Goal: Information Seeking & Learning: Learn about a topic

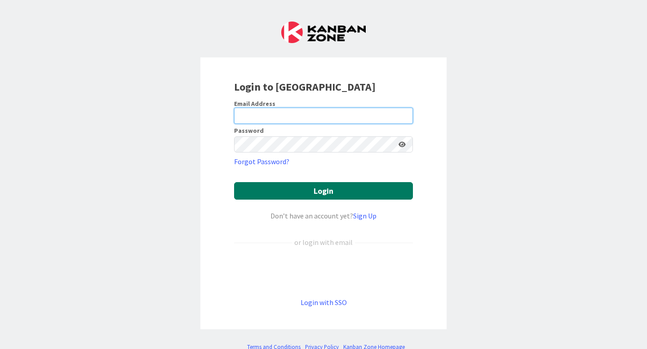
type input "[EMAIL_ADDRESS][DOMAIN_NAME]"
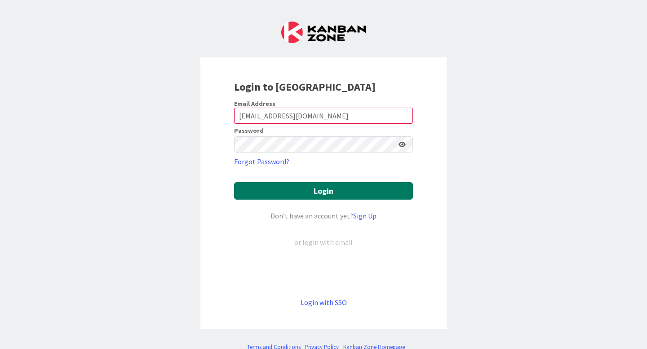
click at [304, 197] on button "Login" at bounding box center [323, 191] width 179 height 18
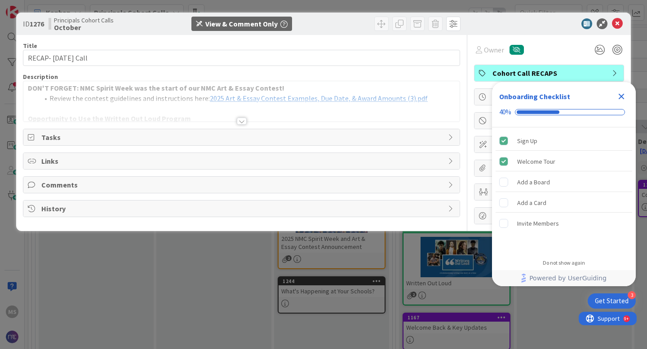
click at [620, 94] on icon "Close Checklist" at bounding box center [621, 96] width 11 height 11
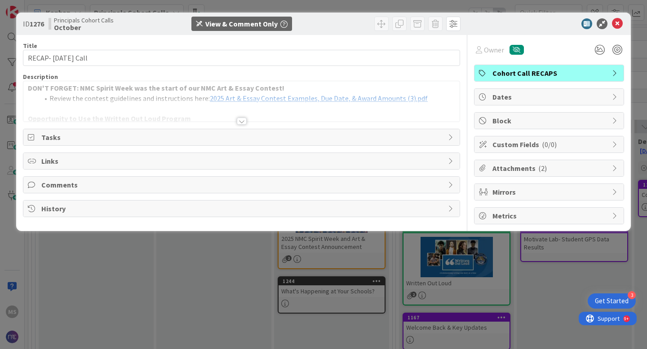
click at [242, 120] on div at bounding box center [242, 121] width 10 height 7
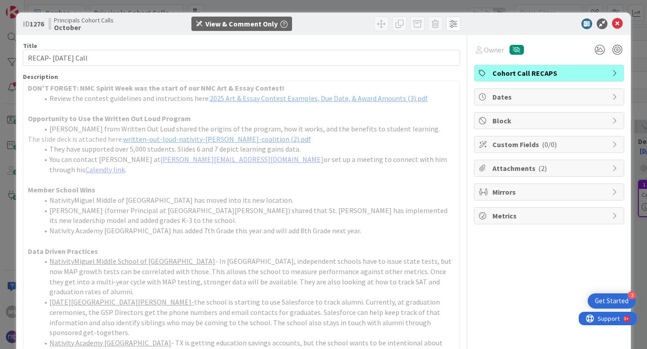
click at [208, 138] on span "written-out-loud-nativity-[PERSON_NAME]-coalition (2).pdf" at bounding box center [217, 139] width 188 height 9
click at [240, 98] on span "2025 Art & Essay Contest Examples, Due Date, & Award Amounts (3).pdf" at bounding box center [319, 98] width 218 height 9
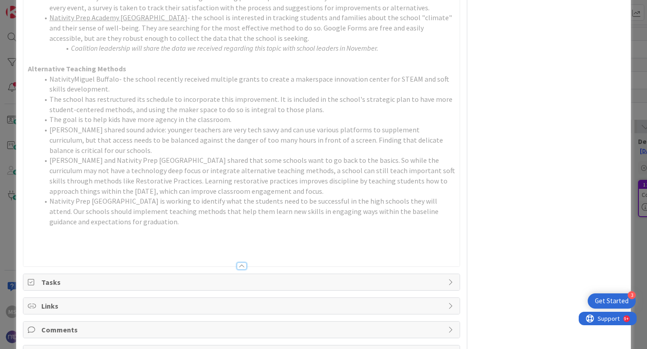
scroll to position [386, 0]
click at [448, 279] on icon at bounding box center [451, 282] width 7 height 7
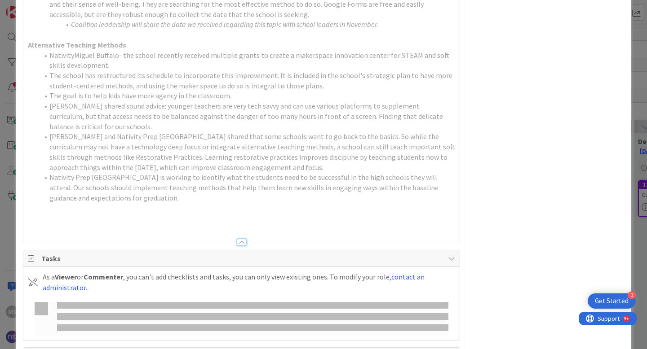
scroll to position [462, 0]
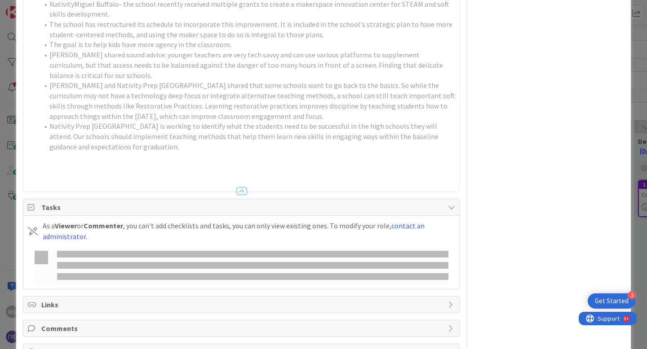
click at [437, 297] on div "Links" at bounding box center [241, 305] width 436 height 16
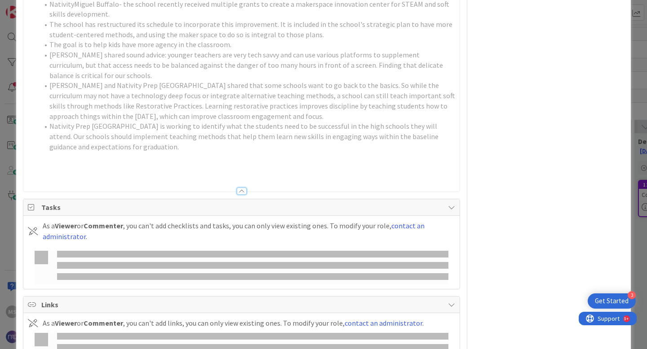
scroll to position [520, 0]
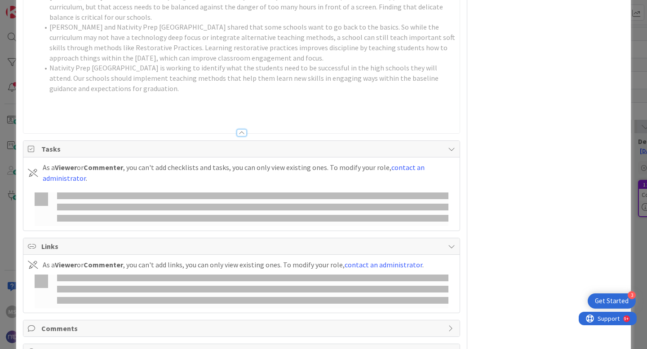
click at [418, 323] on span "Comments" at bounding box center [242, 328] width 402 height 11
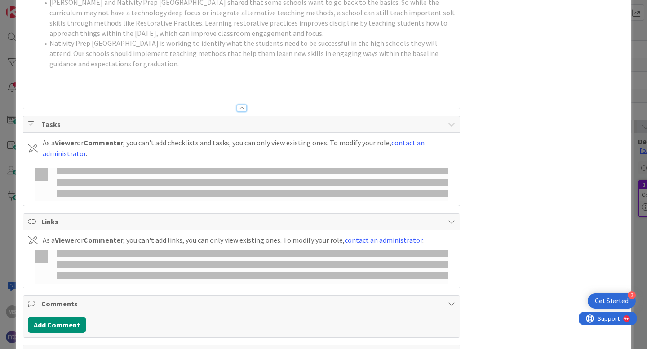
scroll to position [546, 0]
click at [307, 347] on span "History" at bounding box center [242, 352] width 402 height 11
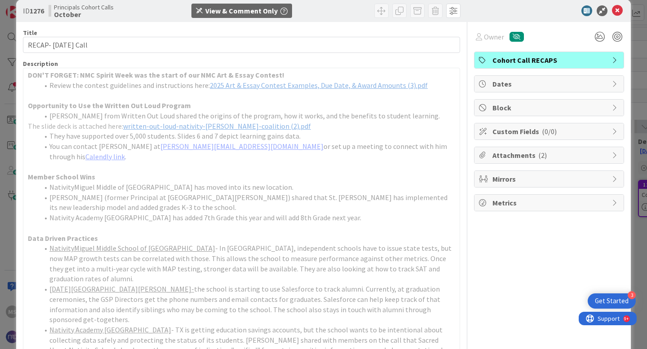
scroll to position [0, 0]
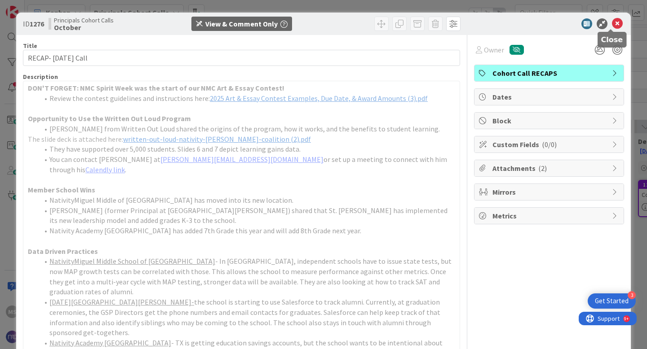
click at [613, 22] on icon at bounding box center [617, 23] width 11 height 11
click at [612, 25] on icon at bounding box center [617, 23] width 11 height 11
